Goal: Transaction & Acquisition: Purchase product/service

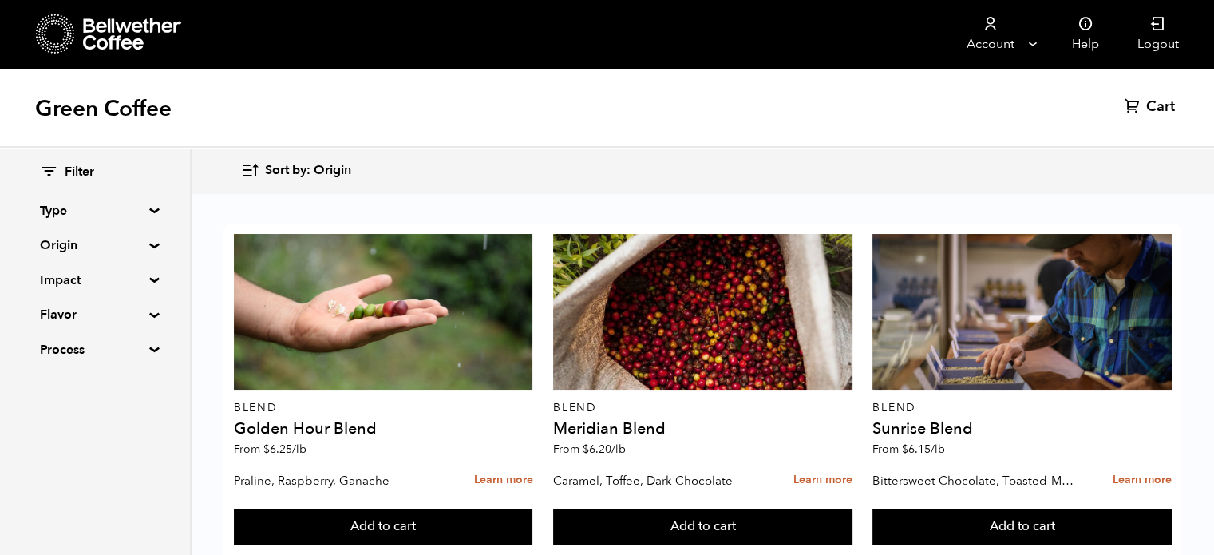
scroll to position [646, 0]
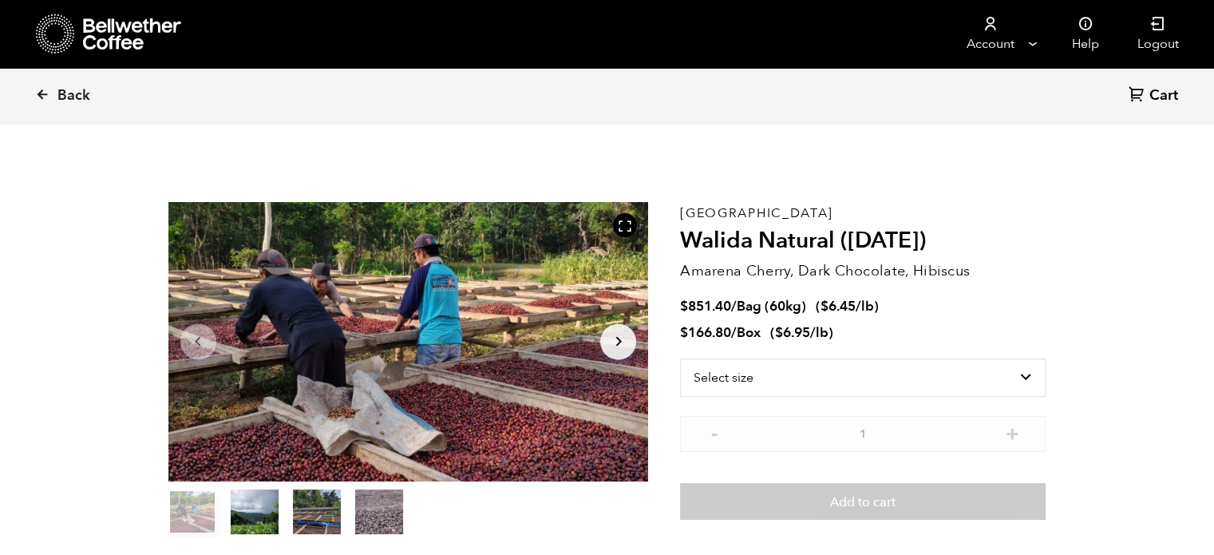
click at [252, 506] on button "item 1" at bounding box center [255, 514] width 48 height 45
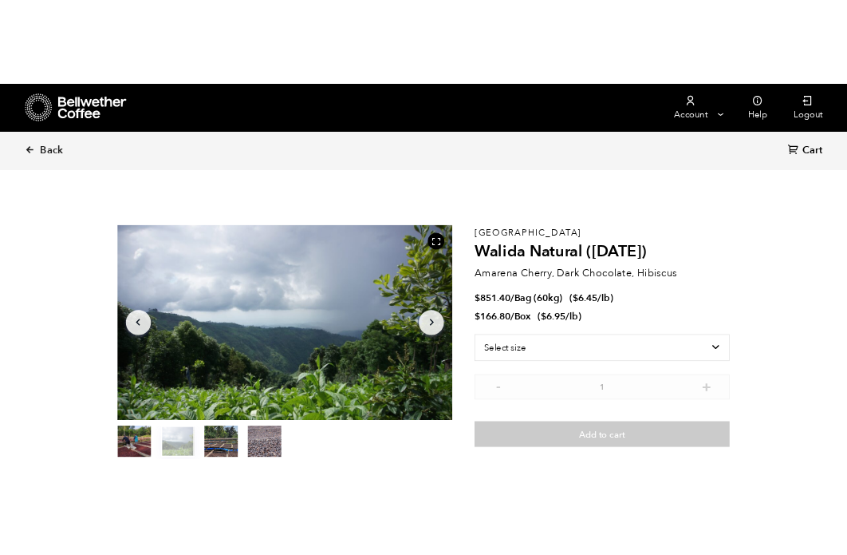
scroll to position [693, 850]
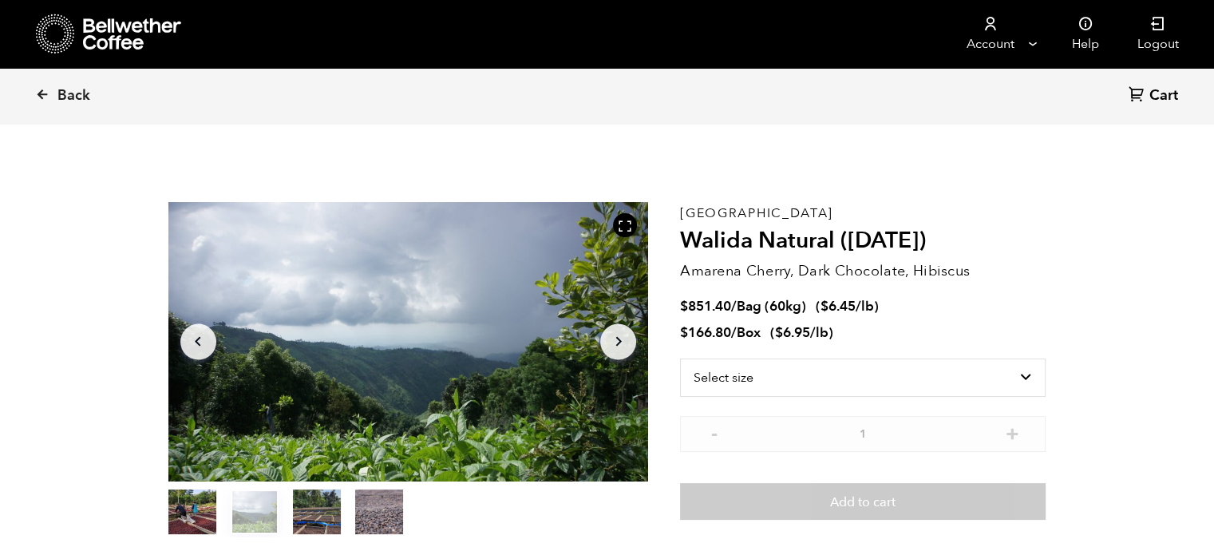
click at [317, 509] on button "item 2" at bounding box center [317, 514] width 48 height 45
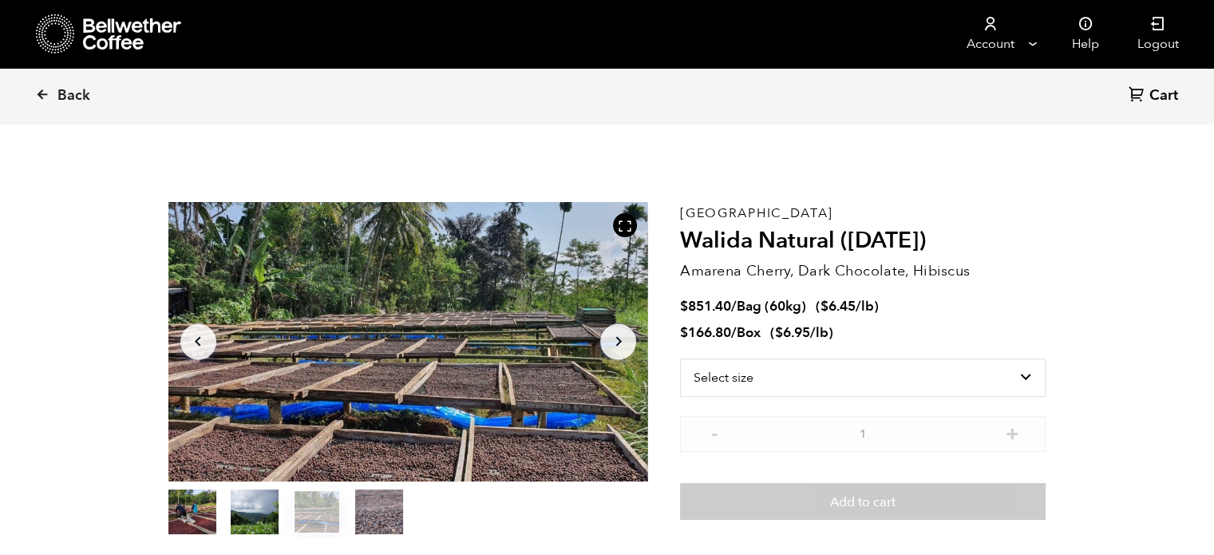
click at [373, 513] on button "item 3" at bounding box center [379, 514] width 48 height 45
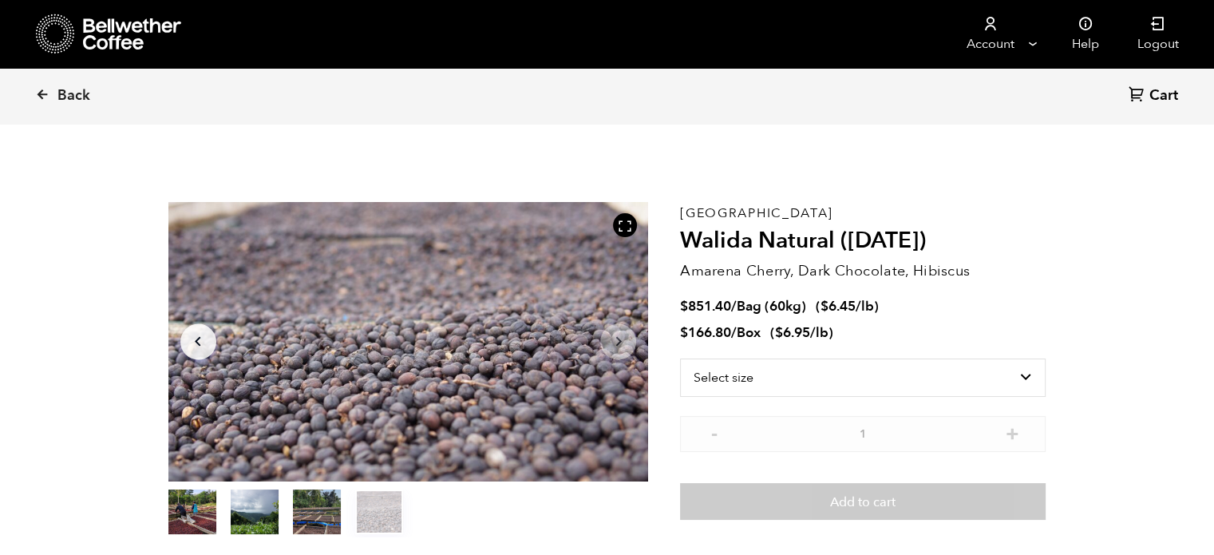
click at [326, 503] on button "item 2" at bounding box center [317, 514] width 48 height 45
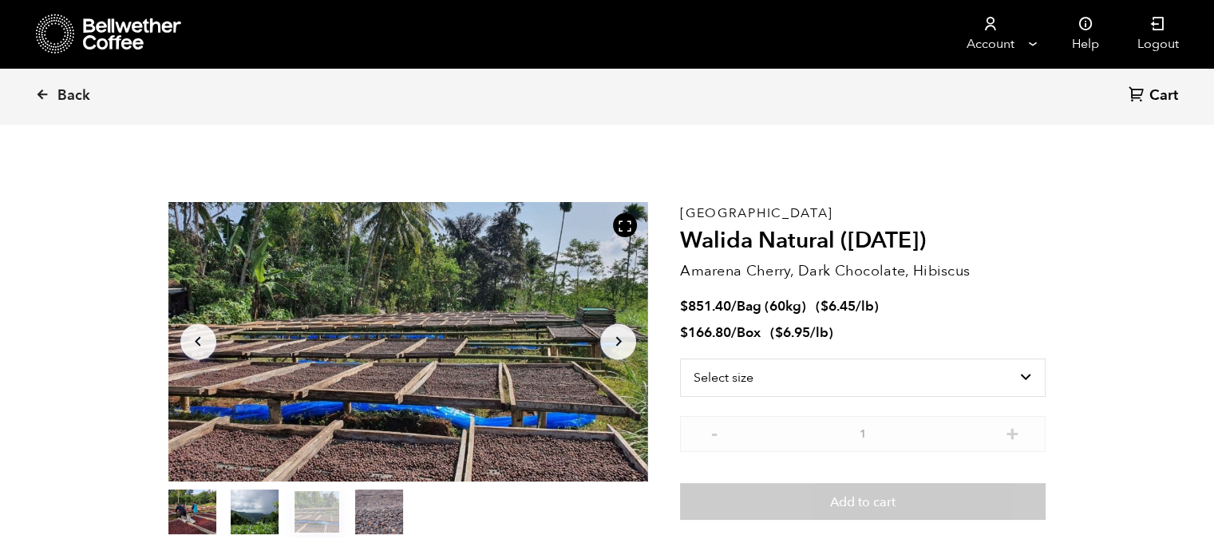
click at [192, 510] on button "item 0" at bounding box center [192, 514] width 48 height 45
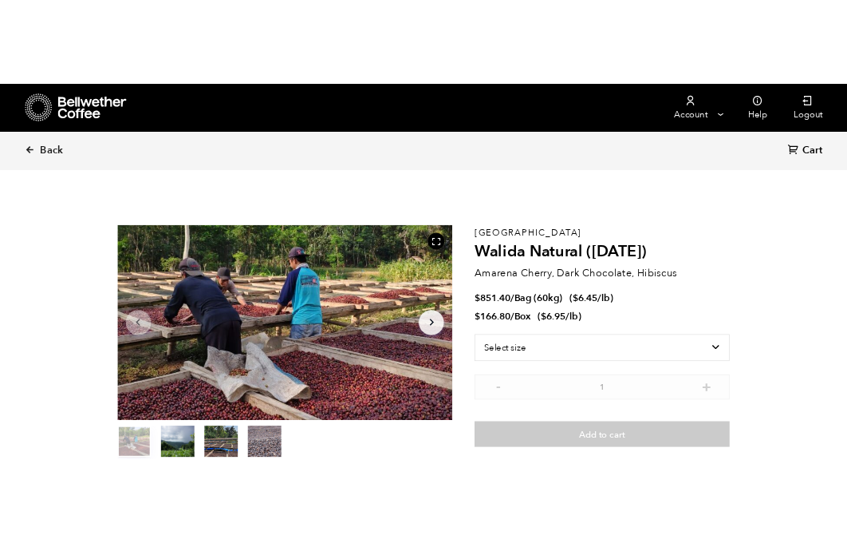
scroll to position [79102, 79114]
